Goal: Task Accomplishment & Management: Manage account settings

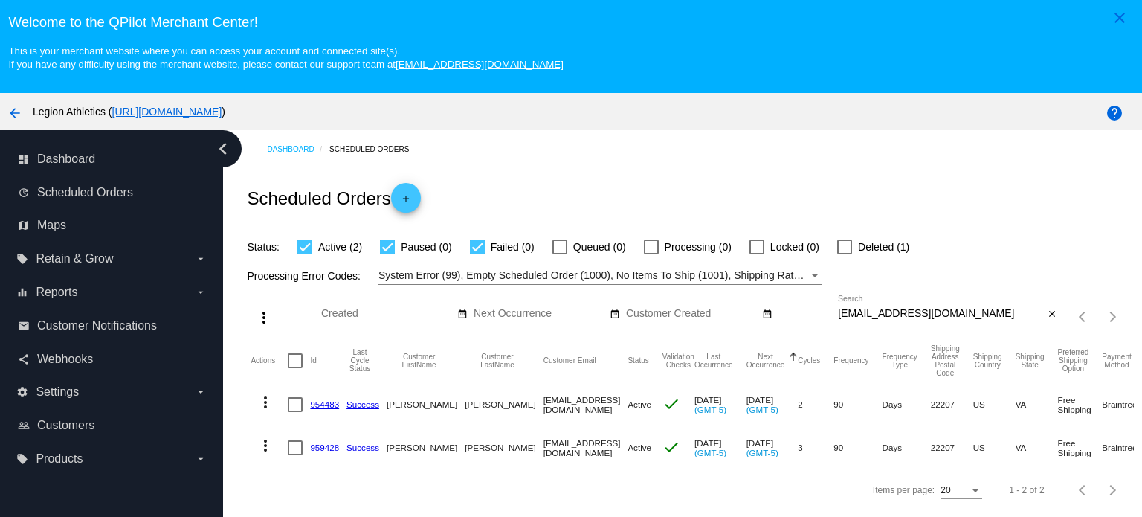
scroll to position [74, 0]
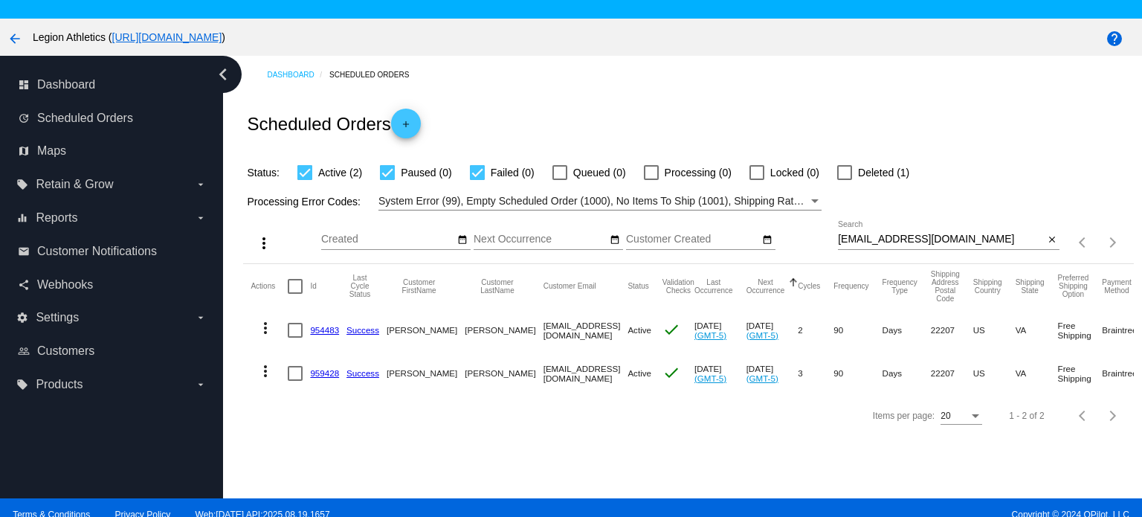
click at [321, 371] on link "959428" at bounding box center [324, 373] width 29 height 10
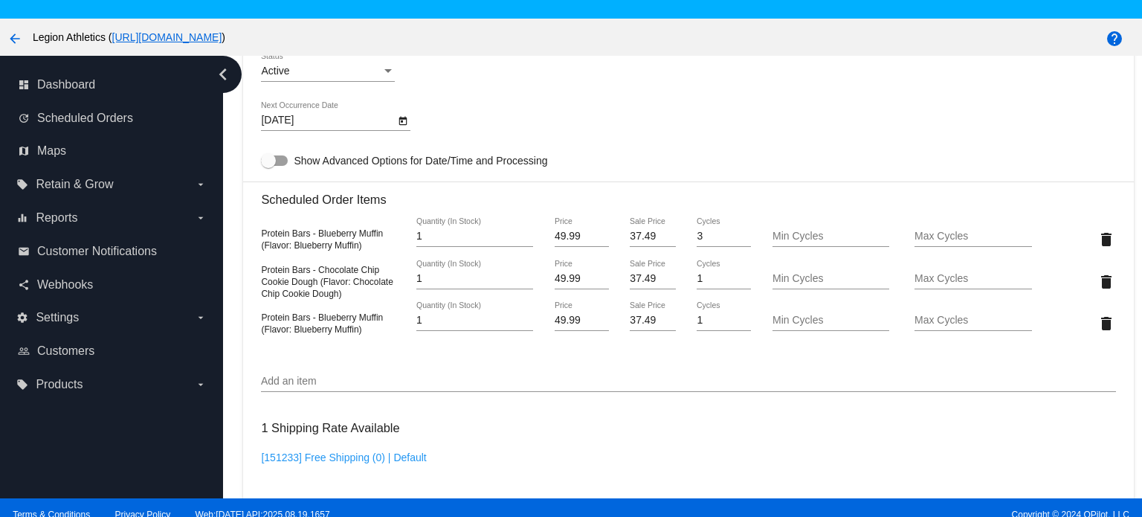
scroll to position [967, 0]
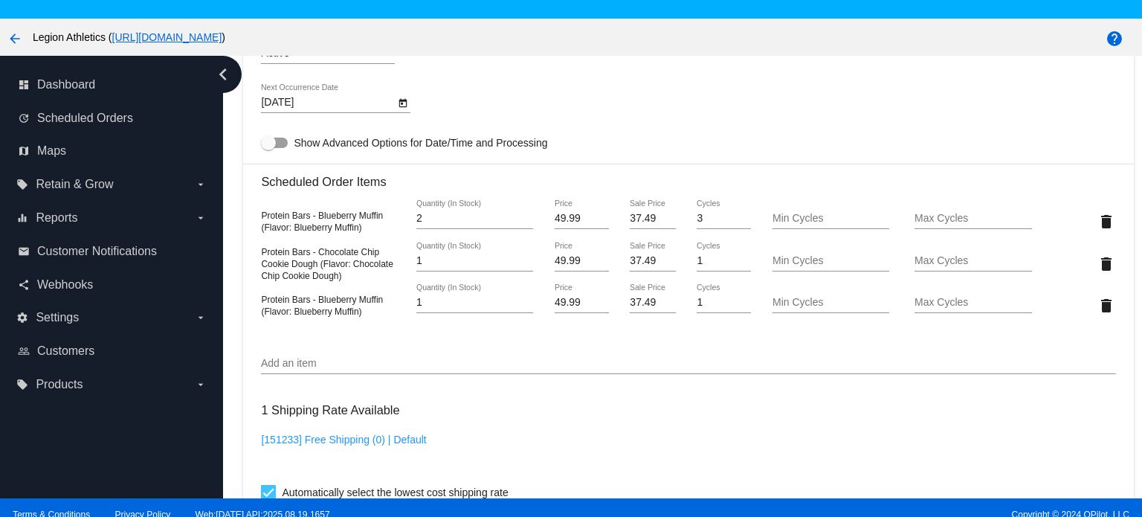
click at [520, 219] on input "2" at bounding box center [474, 219] width 117 height 12
type input "3"
click at [520, 219] on input "3" at bounding box center [474, 219] width 117 height 12
click at [1098, 309] on mat-icon "delete" at bounding box center [1107, 306] width 18 height 18
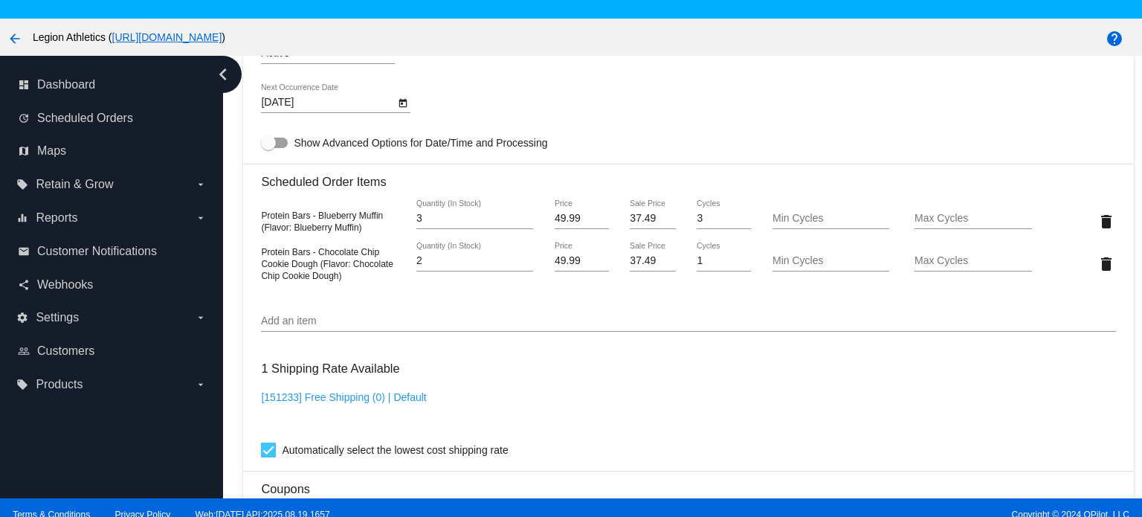
type input "2"
click at [518, 262] on input "2" at bounding box center [474, 261] width 117 height 12
click at [625, 91] on div "[DATE] Next Occurrence Date" at bounding box center [688, 105] width 854 height 42
drag, startPoint x: 647, startPoint y: 222, endPoint x: 603, endPoint y: 222, distance: 43.9
click at [603, 222] on div "Protein Bars - Blueberry Muffin (Flavor: Blueberry Muffin) 3 Quantity (In Stock…" at bounding box center [688, 221] width 854 height 42
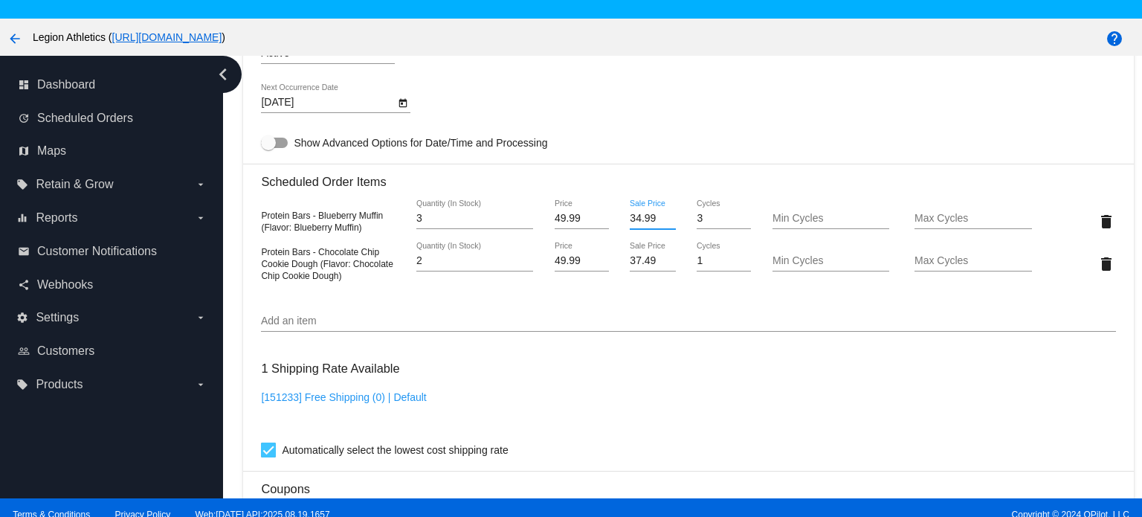
type input "34.99"
click at [642, 76] on mat-card "Customer 6795881: [PERSON_NAME] [EMAIL_ADDRESS][DOMAIN_NAME] Customer Shipping …" at bounding box center [688, 207] width 890 height 1529
click at [637, 271] on div "37.49 Sale Price" at bounding box center [652, 256] width 45 height 29
click at [637, 267] on input "37.49" at bounding box center [652, 261] width 45 height 12
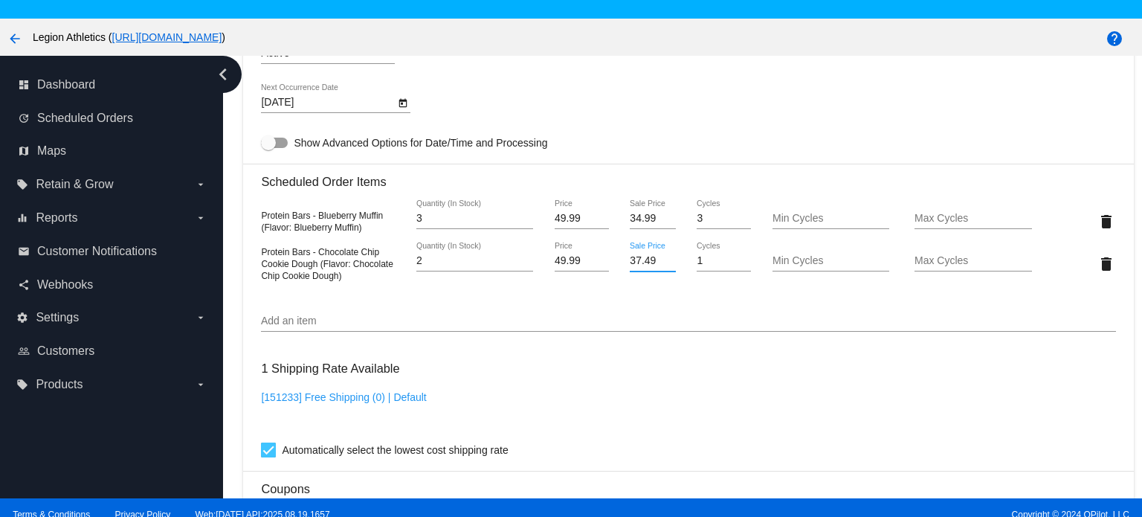
click at [637, 267] on input "37.49" at bounding box center [652, 261] width 45 height 12
type input "34.99"
click at [689, 88] on mat-card "Customer 6795881: [PERSON_NAME] [EMAIL_ADDRESS][DOMAIN_NAME] Customer Shipping …" at bounding box center [688, 207] width 890 height 1529
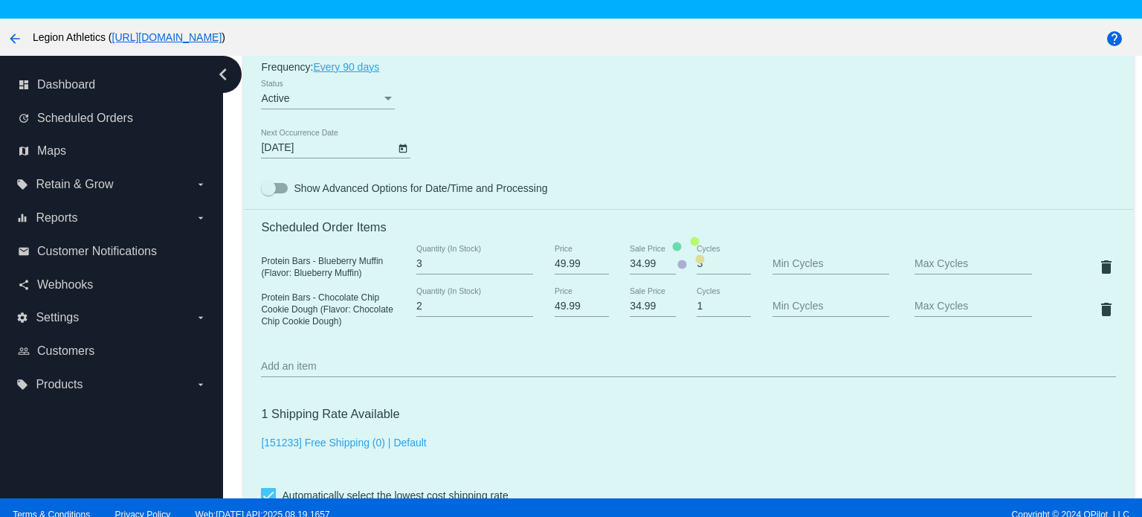
scroll to position [924, 0]
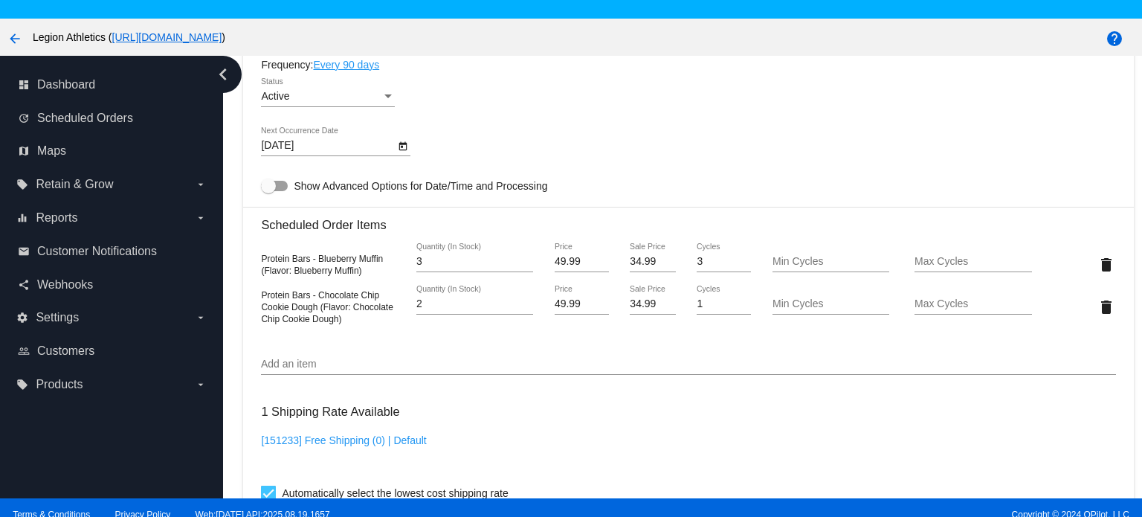
click at [644, 132] on div "[DATE] Next Occurrence Date" at bounding box center [688, 148] width 854 height 42
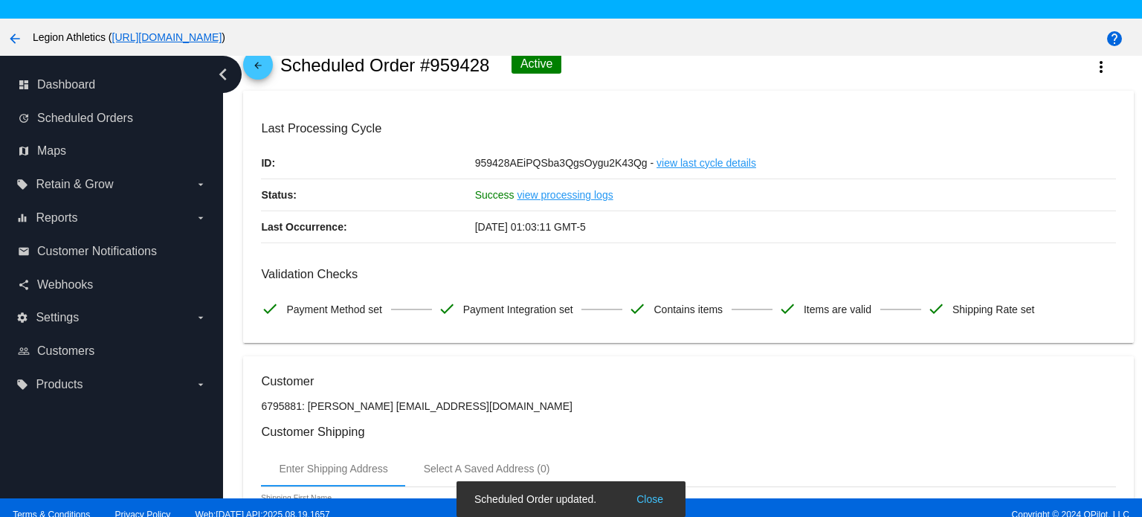
scroll to position [0, 0]
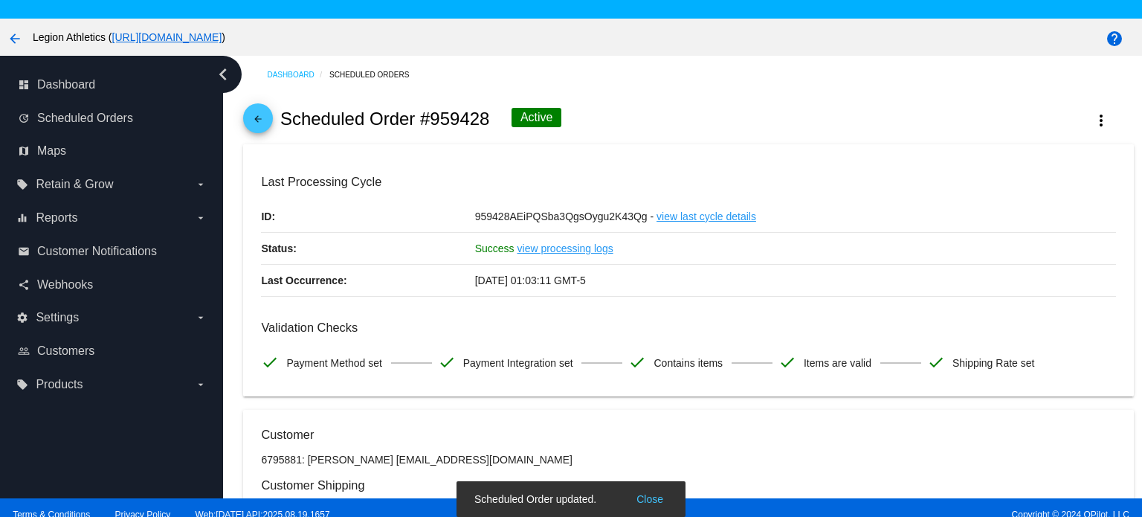
click at [257, 120] on mat-icon "arrow_back" at bounding box center [258, 123] width 18 height 18
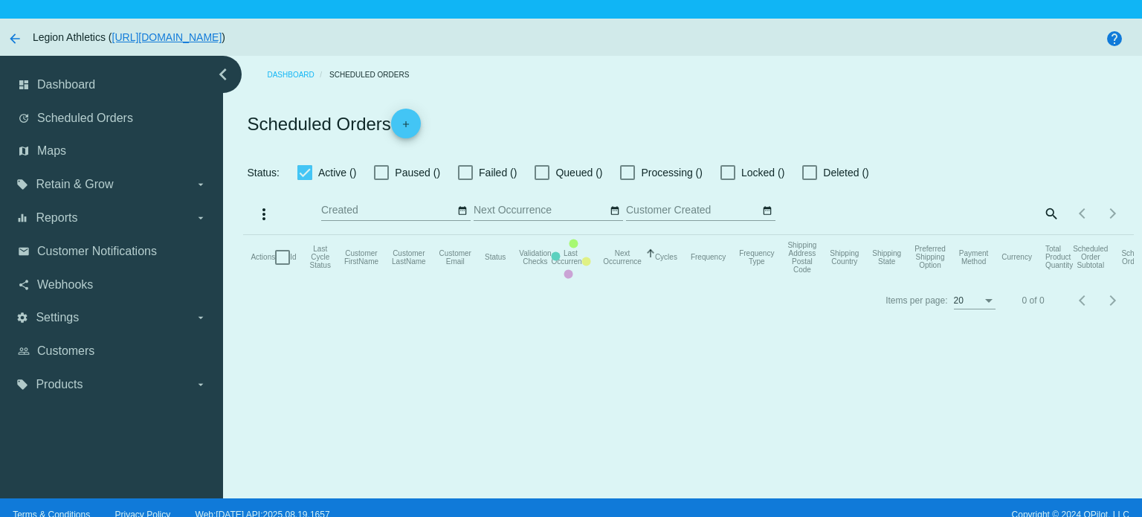
checkbox input "true"
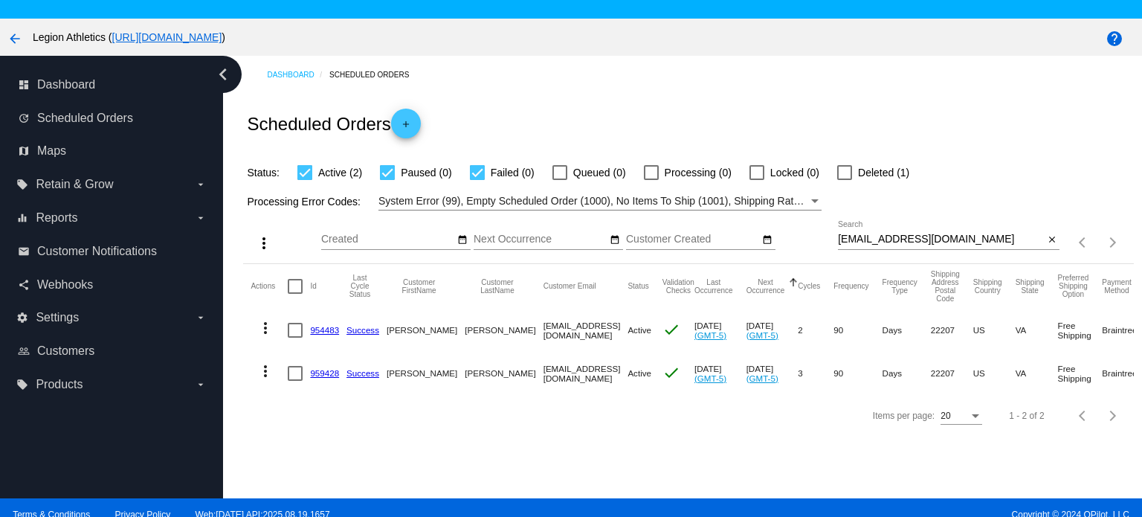
click at [322, 373] on link "959428" at bounding box center [324, 373] width 29 height 10
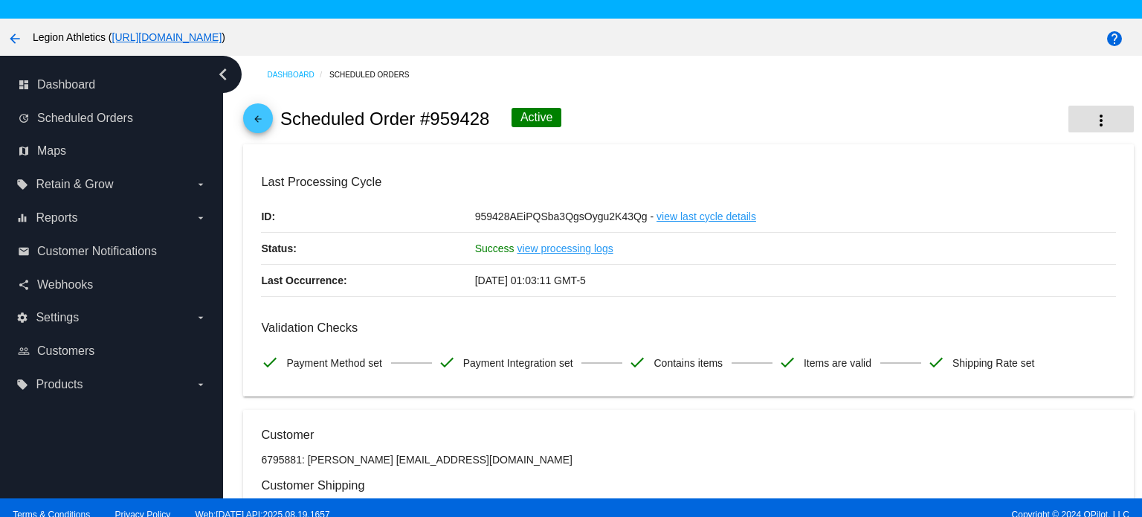
click at [1092, 124] on mat-icon "more_vert" at bounding box center [1101, 121] width 18 height 18
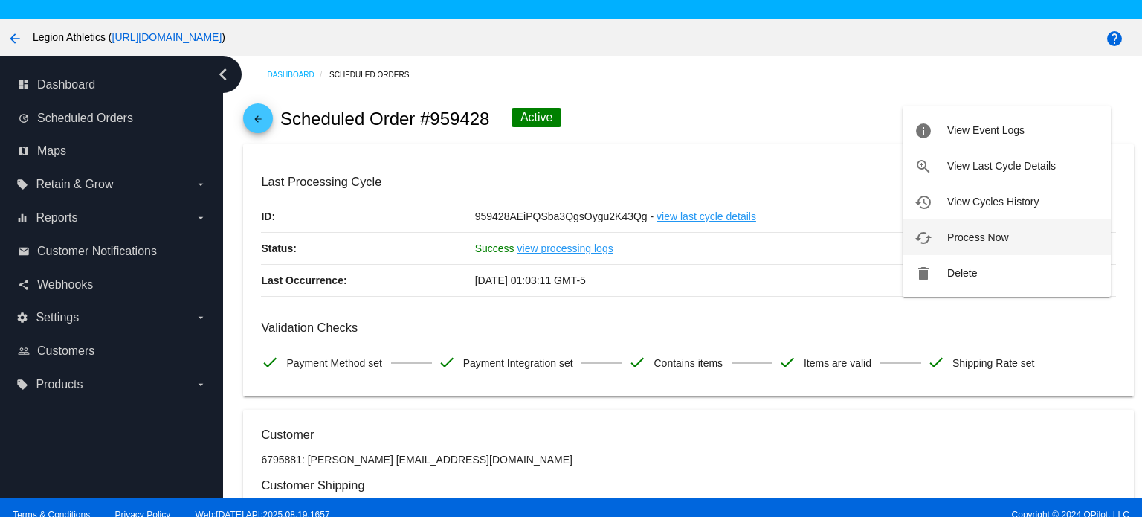
click at [991, 240] on span "Process Now" at bounding box center [977, 237] width 61 height 12
